Goal: Communication & Community: Answer question/provide support

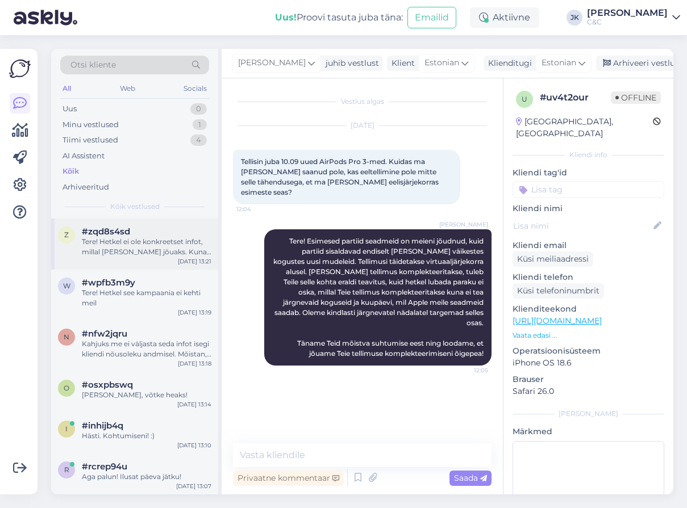
click at [136, 227] on div "#zqd8s4sd" at bounding box center [147, 232] width 130 height 10
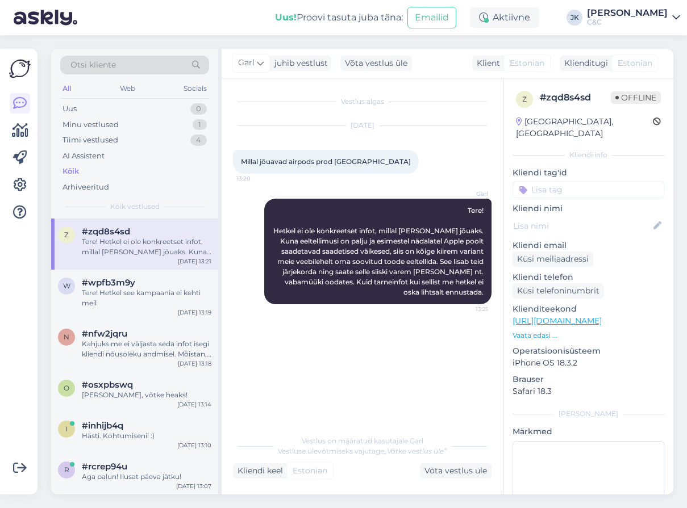
click at [304, 374] on div "Vestlus algas [DATE] Millal jõuavad airpods prod [GEOGRAPHIC_DATA] 13:20 Garl T…" at bounding box center [367, 254] width 269 height 329
click at [125, 127] on div "Minu vestlused 1" at bounding box center [134, 125] width 149 height 16
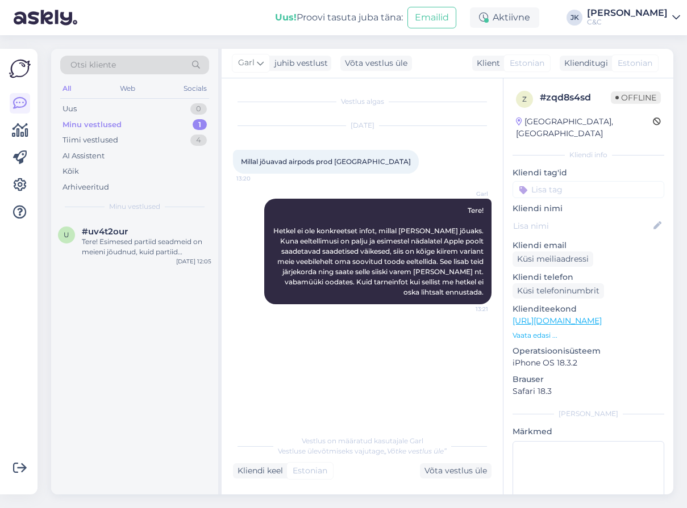
click at [120, 282] on div "u #uv4t2our Tere! Esimesed partiid seadmeid on meieni jõudnud, kuid partiid sis…" at bounding box center [134, 357] width 167 height 276
click at [136, 260] on div "u #uv4t2our Tere! Esimesed partiid seadmeid on meieni jõudnud, kuid partiid sis…" at bounding box center [134, 244] width 167 height 51
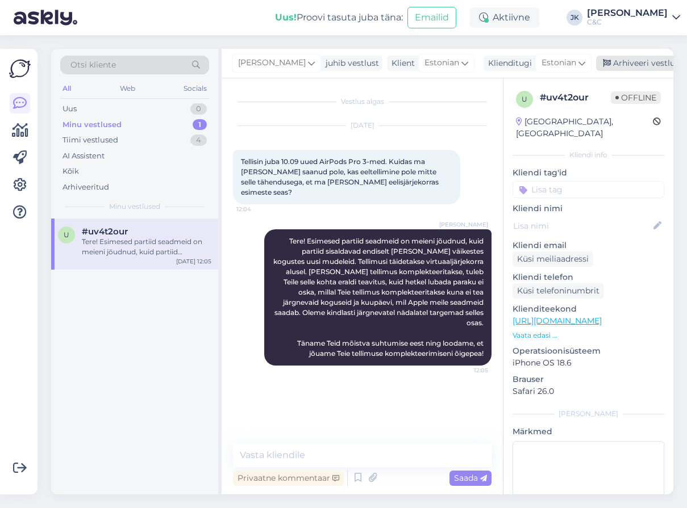
click at [617, 62] on div "Arhiveeri vestlus" at bounding box center [639, 63] width 87 height 15
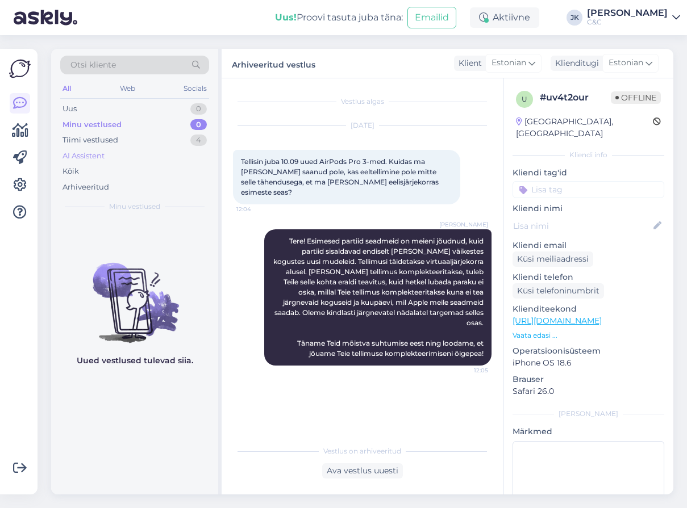
click at [133, 154] on div "AI Assistent" at bounding box center [134, 156] width 149 height 16
click at [130, 164] on div "Kõik" at bounding box center [134, 172] width 149 height 16
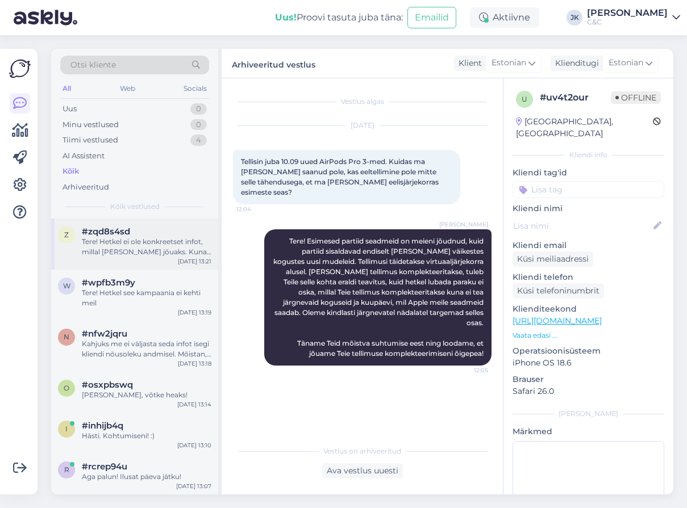
click at [158, 244] on div "Tere! Hetkel ei ole konkreetset infot, millal [PERSON_NAME] jõuaks. Kuna eeltel…" at bounding box center [147, 247] width 130 height 20
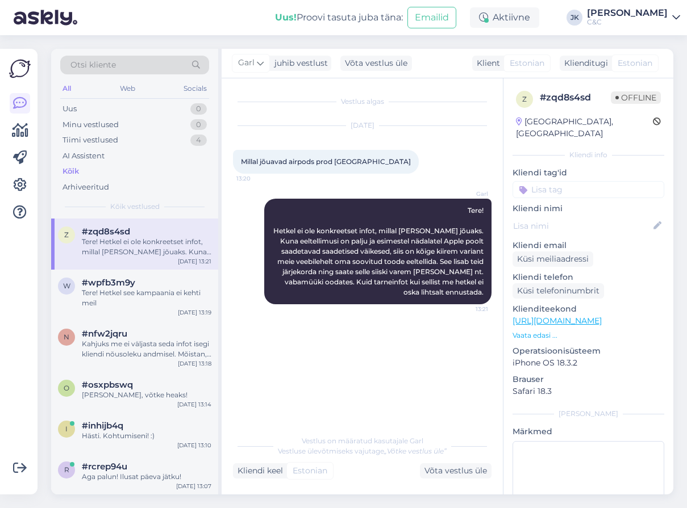
click at [281, 377] on div "Vestlus algas [DATE] Millal jõuavad airpods prod [GEOGRAPHIC_DATA] 13:20 Garl T…" at bounding box center [367, 254] width 269 height 329
click at [130, 304] on div "Tere! Hetkel see kampaania ei kehti meil" at bounding box center [147, 298] width 130 height 20
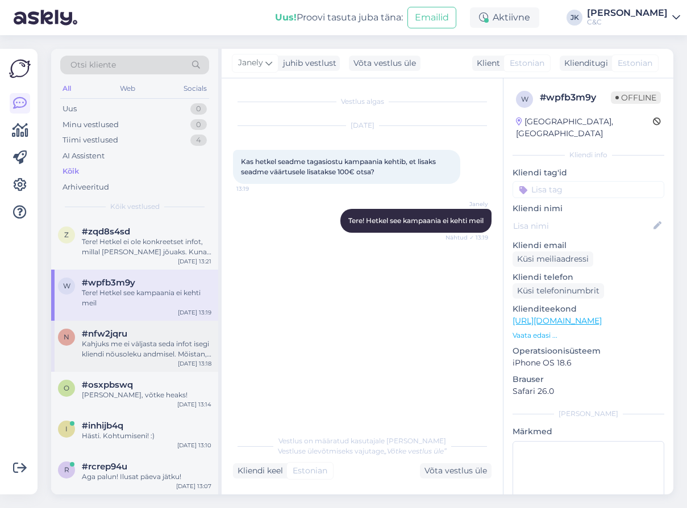
click at [137, 339] on div "Kahjuks me ei väljasta seda infot isegi kliendi nõusoleku andmisel. Mõistan, et…" at bounding box center [147, 349] width 130 height 20
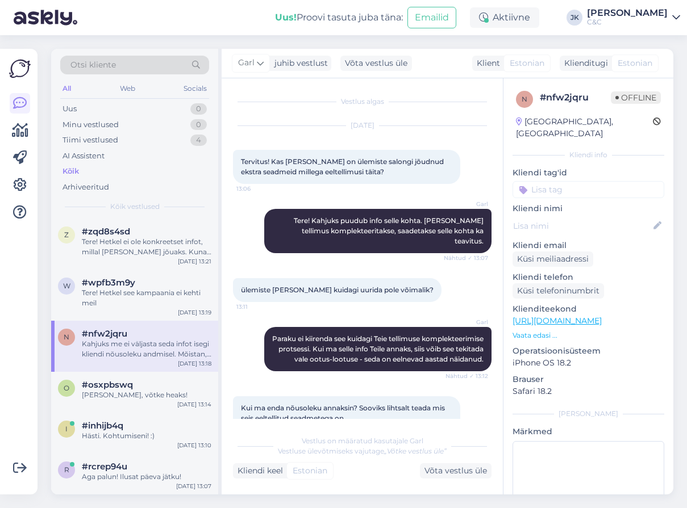
scroll to position [103, 0]
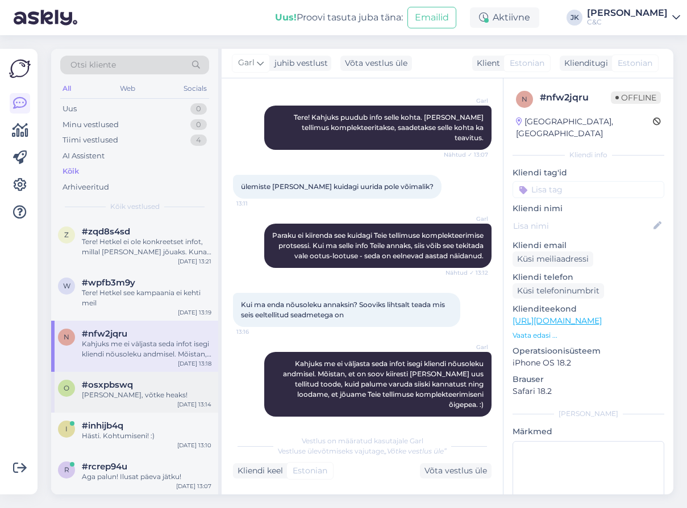
click at [137, 382] on div "#osxpbswq" at bounding box center [147, 385] width 130 height 10
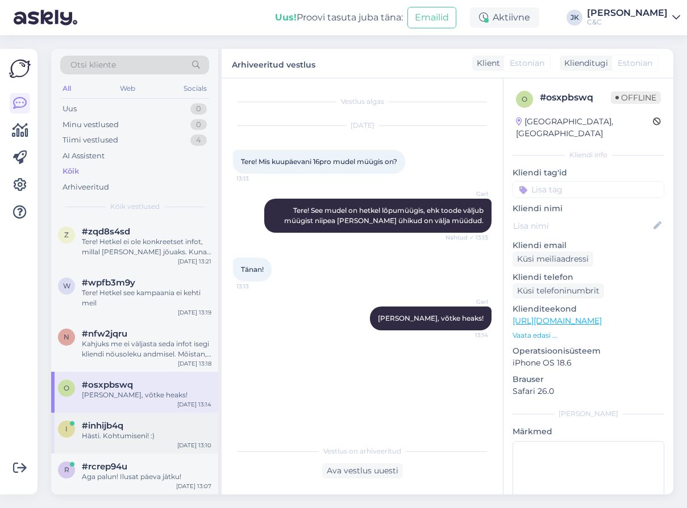
click at [137, 425] on div "#inhijb4q" at bounding box center [147, 426] width 130 height 10
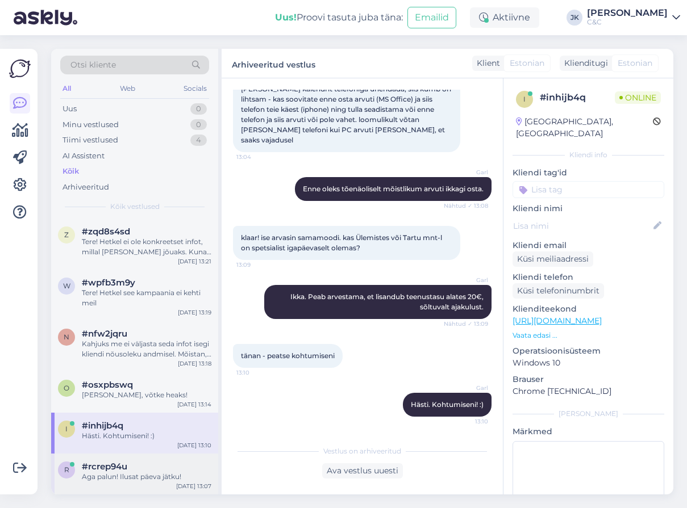
click at [134, 468] on div "#rcrep94u" at bounding box center [147, 467] width 130 height 10
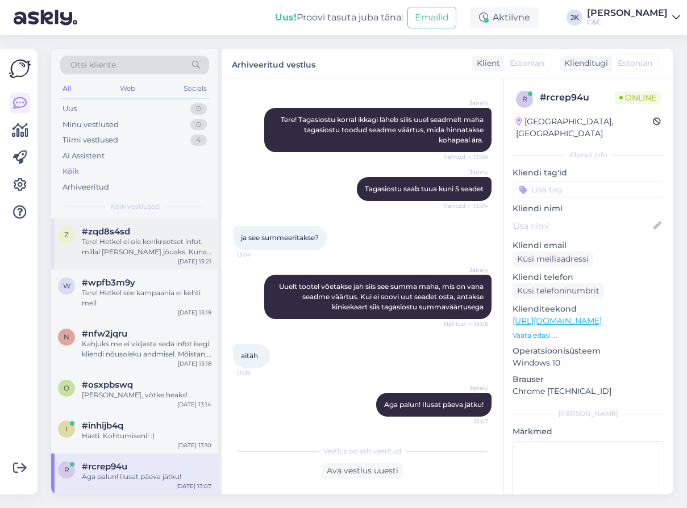
click at [160, 244] on div "Tere! Hetkel ei ole konkreetset infot, millal [PERSON_NAME] jõuaks. Kuna eeltel…" at bounding box center [147, 247] width 130 height 20
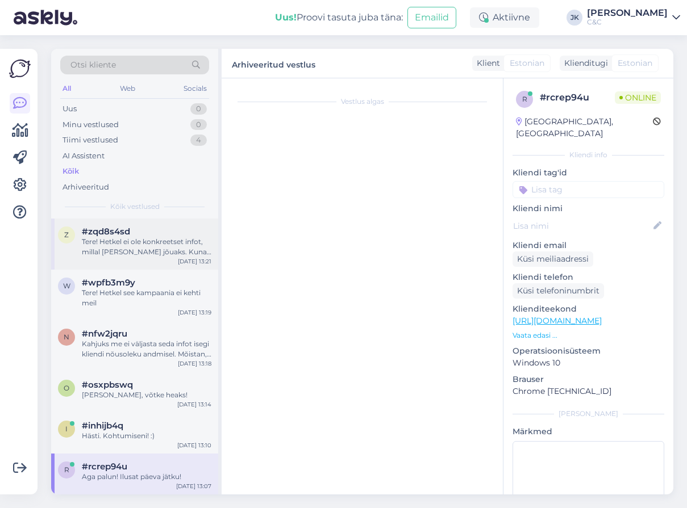
scroll to position [0, 0]
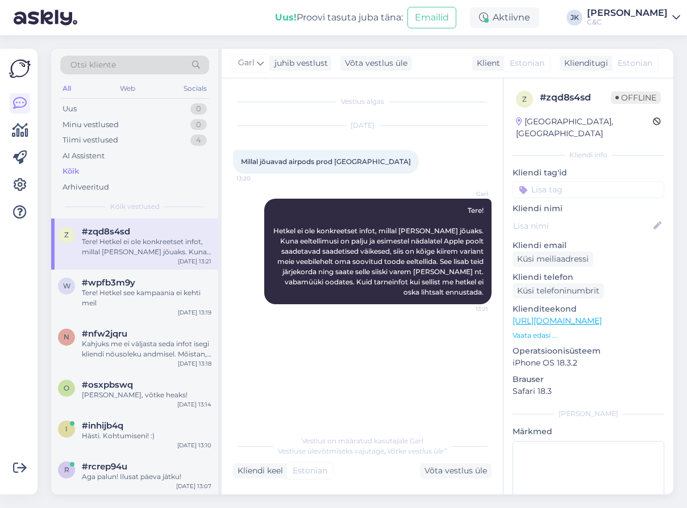
click at [236, 260] on div "Garl Tere! Hetkel ei ole konkreetset infot, millal [PERSON_NAME] jõuaks. Kuna e…" at bounding box center [362, 251] width 258 height 131
